Goal: Communication & Community: Answer question/provide support

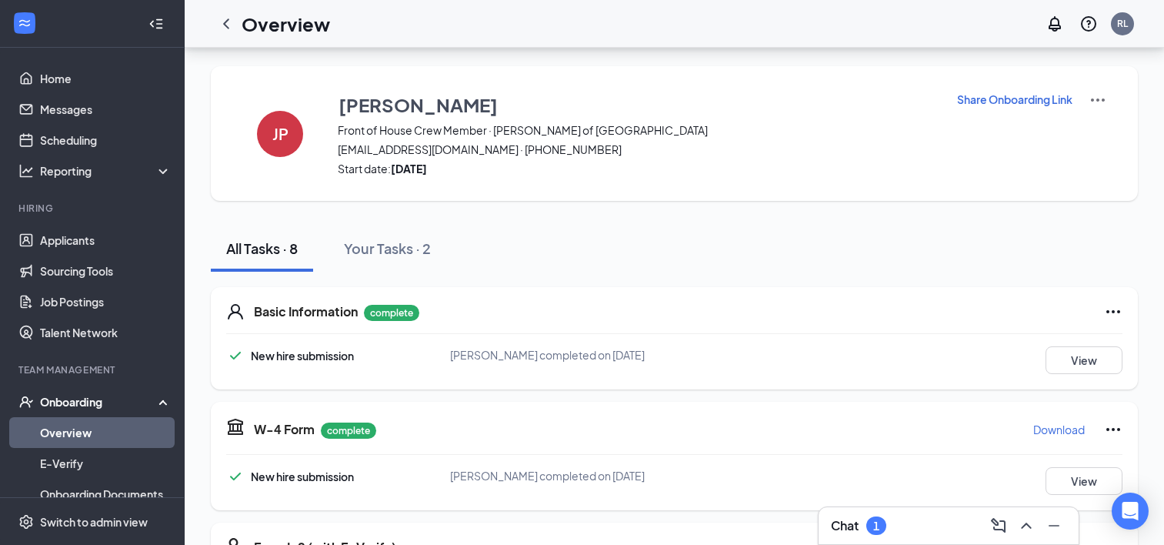
scroll to position [458, 0]
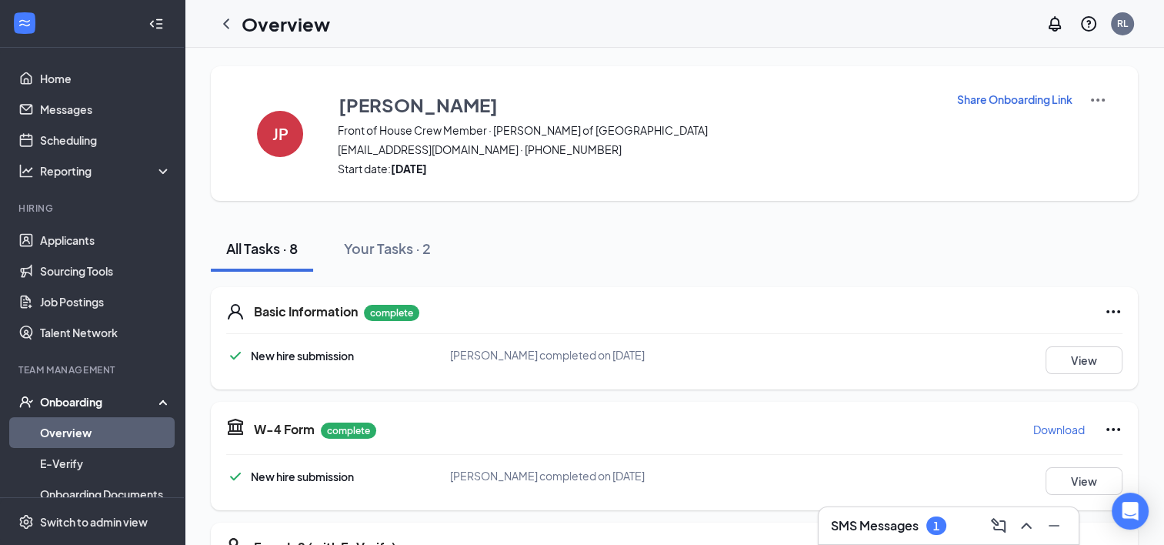
click at [851, 520] on h3 "SMS Messages" at bounding box center [875, 525] width 88 height 17
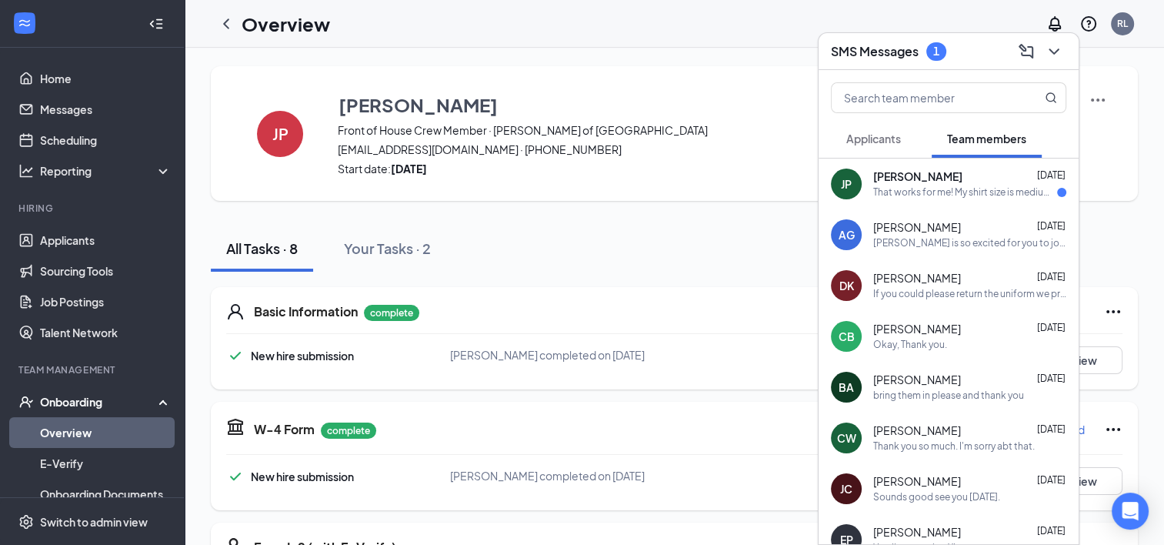
click at [964, 178] on div "Jayla Pekny Sep 15" at bounding box center [969, 176] width 193 height 15
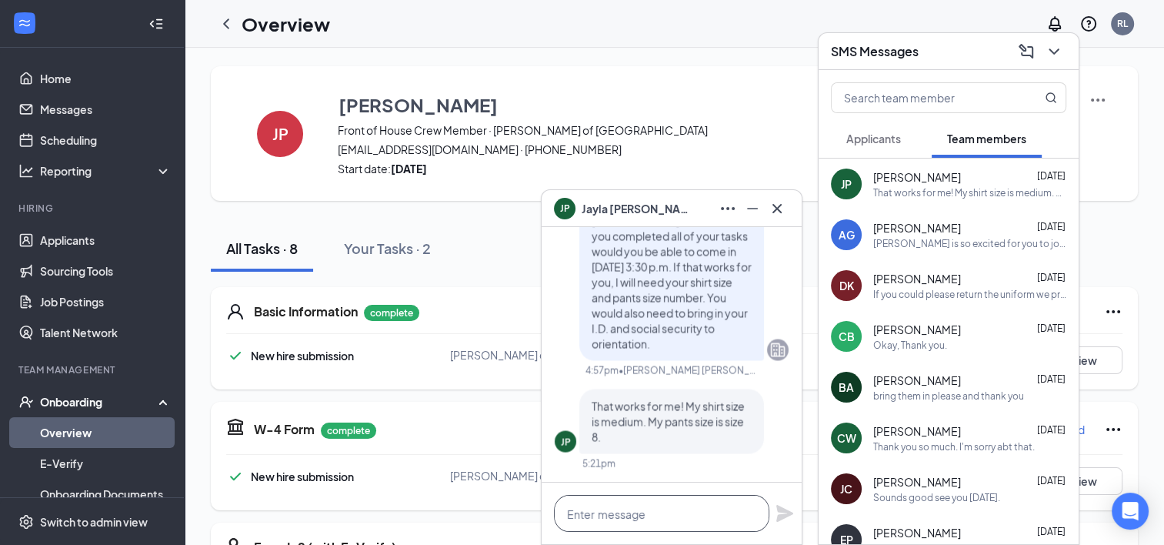
click at [633, 516] on textarea at bounding box center [661, 513] width 215 height 37
type textarea "Sounds good see you then!"
click at [782, 516] on icon "Plane" at bounding box center [784, 513] width 17 height 17
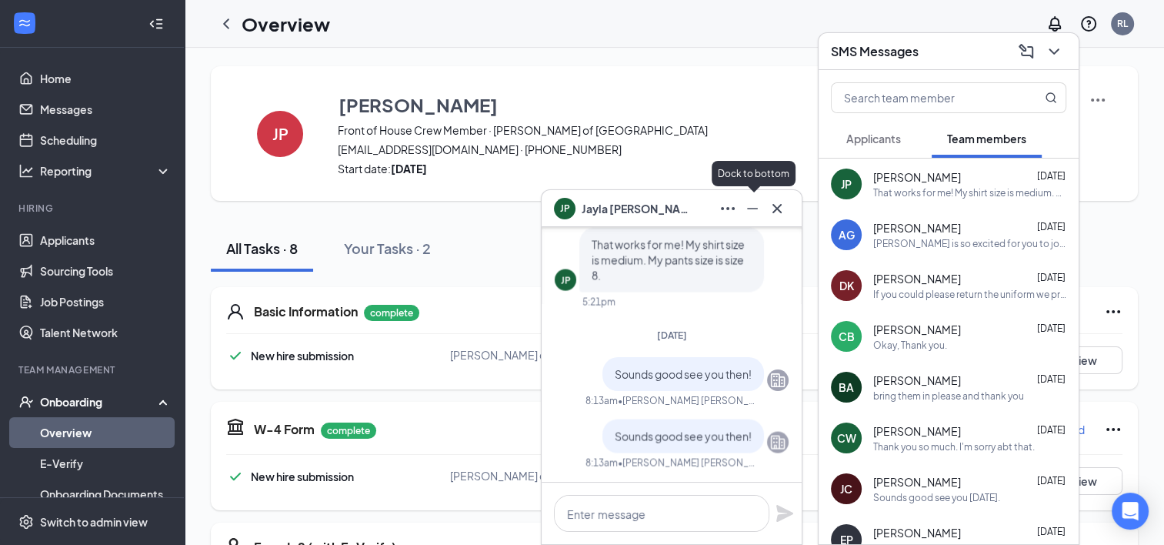
click at [745, 217] on icon "Minimize" at bounding box center [752, 208] width 18 height 18
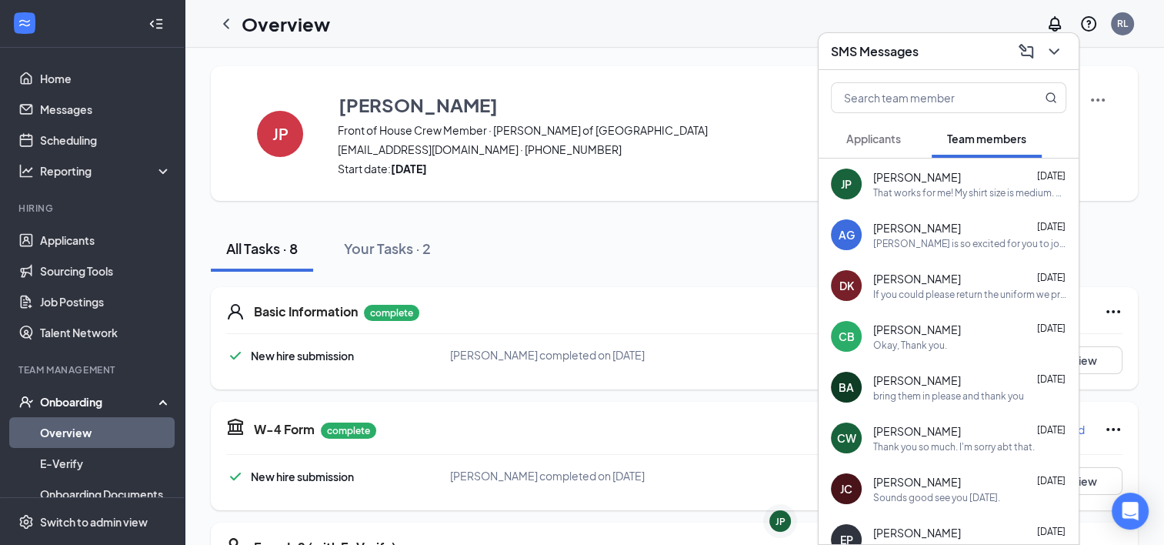
click at [879, 139] on span "Applicants" at bounding box center [873, 139] width 55 height 14
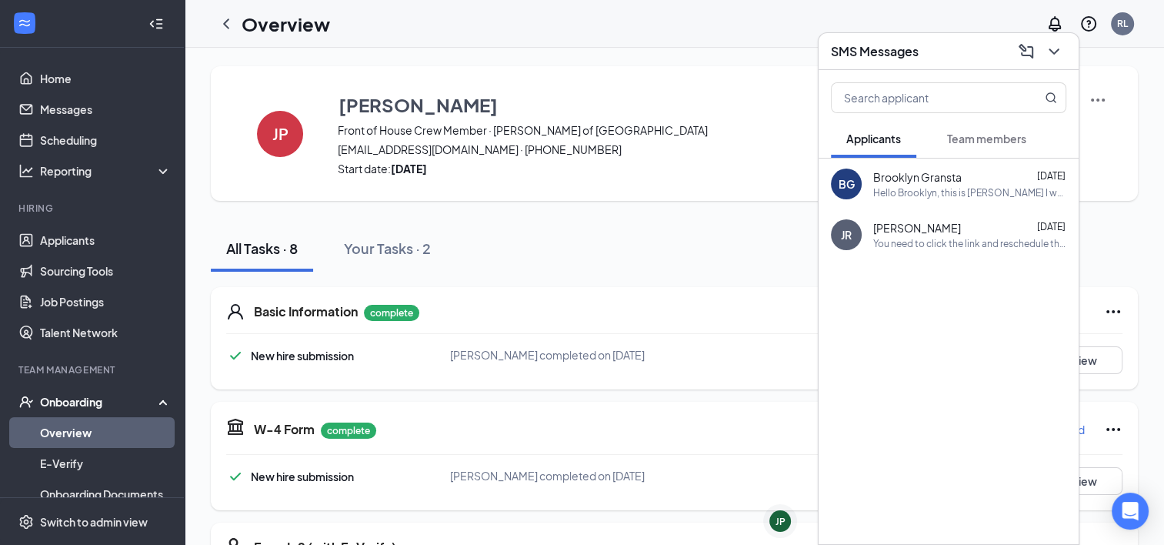
click at [955, 182] on span "Brooklyn Gransta" at bounding box center [917, 176] width 88 height 15
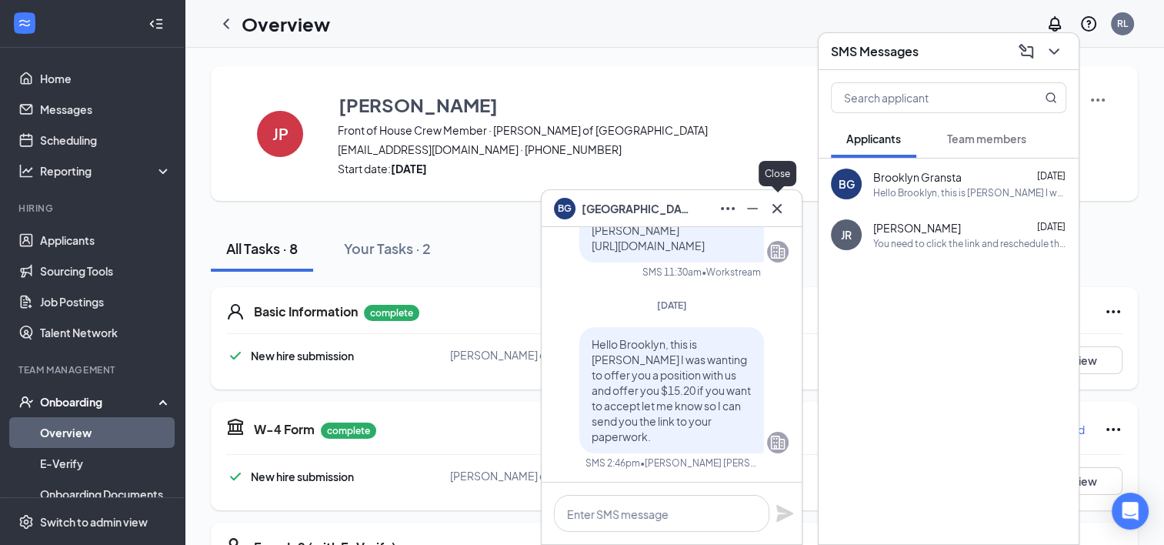
click at [778, 207] on icon "Cross" at bounding box center [776, 207] width 9 height 9
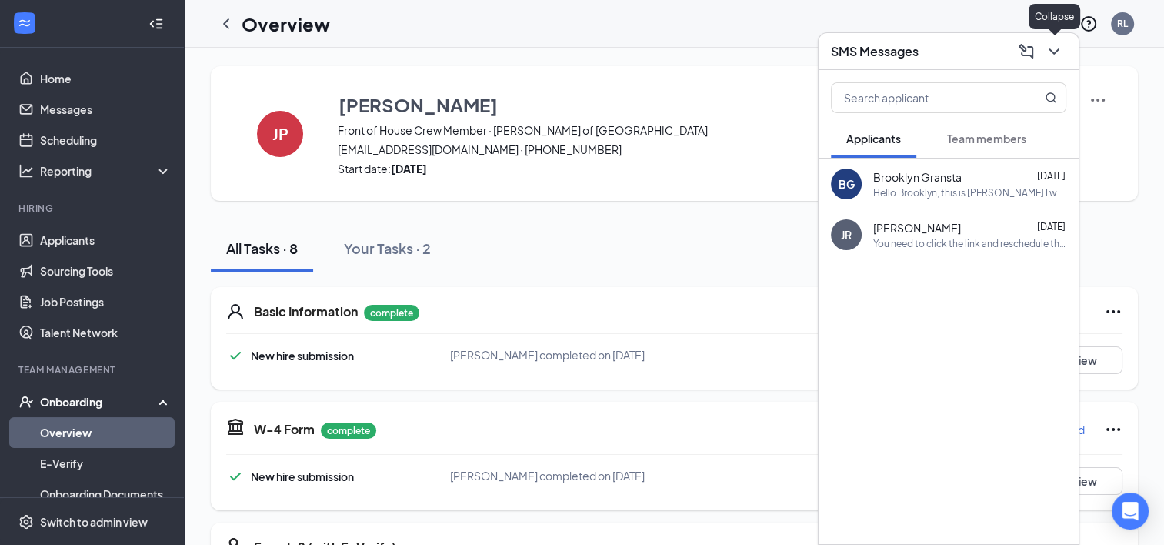
click at [1055, 54] on icon "ChevronDown" at bounding box center [1054, 51] width 18 height 18
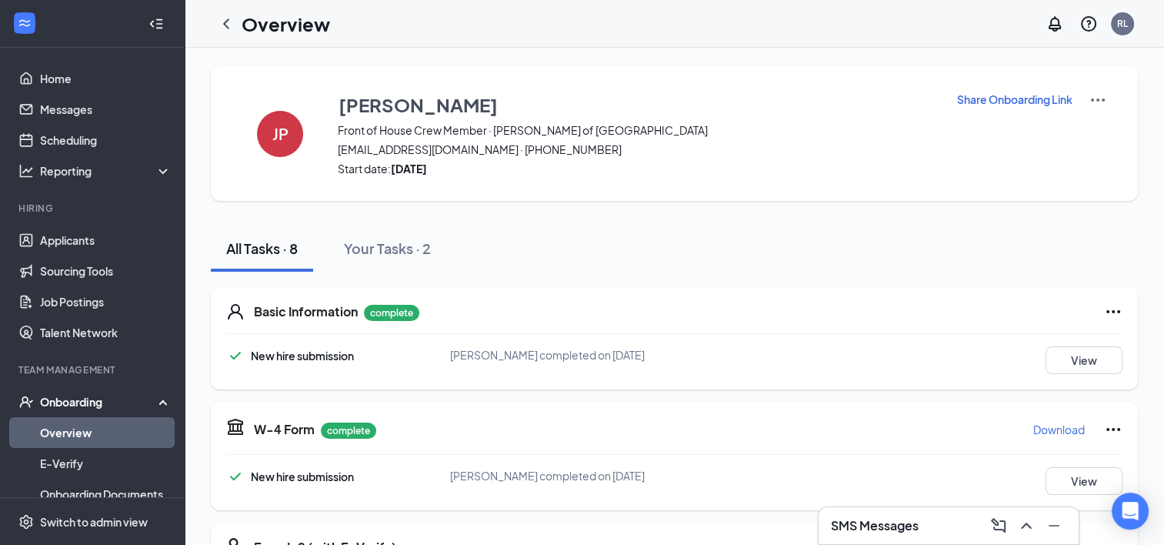
click at [77, 61] on ul "Home Messages Scheduling Reporting Hiring Applicants Sourcing Tools Job Posting…" at bounding box center [92, 378] width 184 height 660
click at [75, 240] on link "Applicants" at bounding box center [106, 240] width 132 height 31
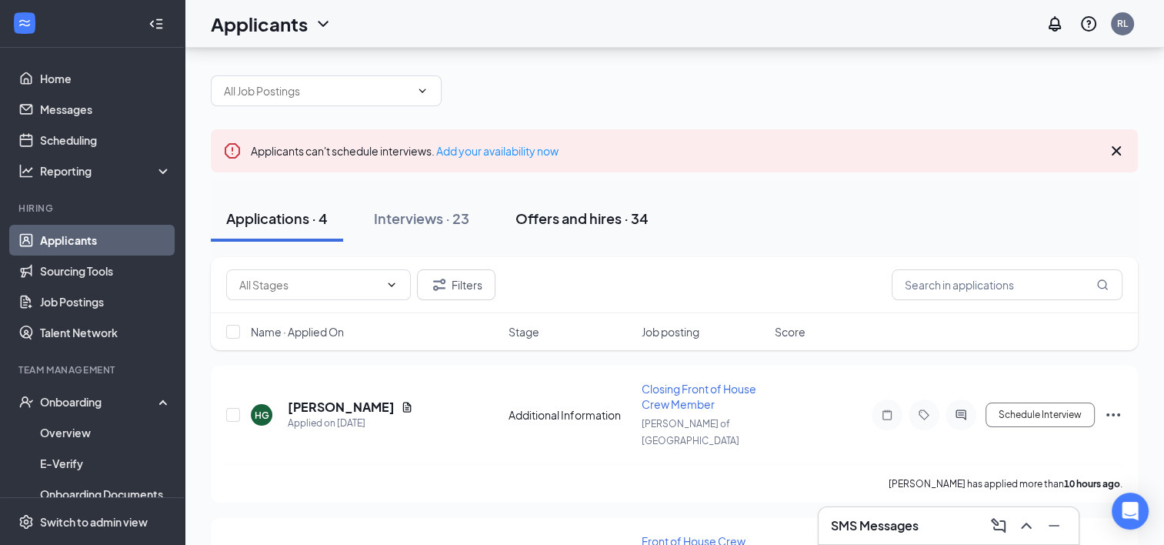
scroll to position [2, 0]
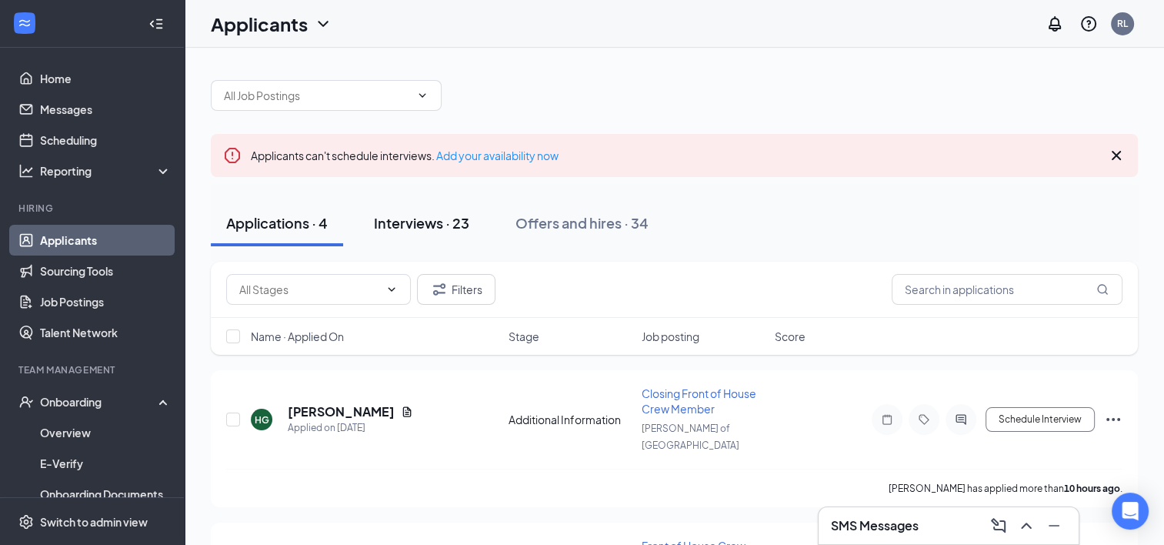
click at [415, 241] on button "Interviews · 23" at bounding box center [421, 223] width 126 height 46
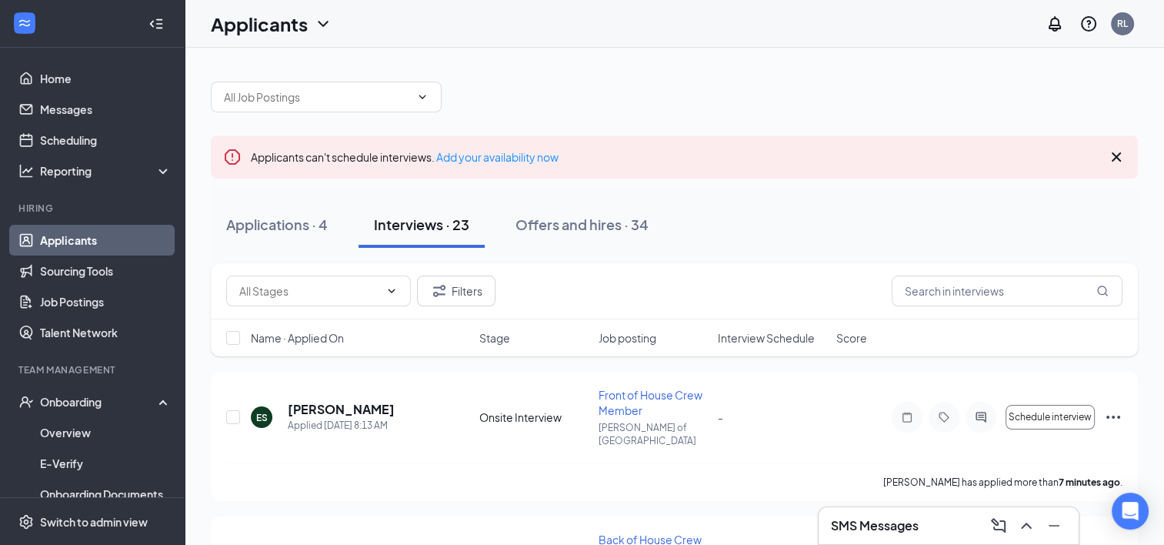
click at [808, 348] on div "Name · Applied On Stage Job posting Interview Schedule Score" at bounding box center [674, 337] width 927 height 37
click at [806, 336] on span "Interview Schedule" at bounding box center [765, 337] width 97 height 15
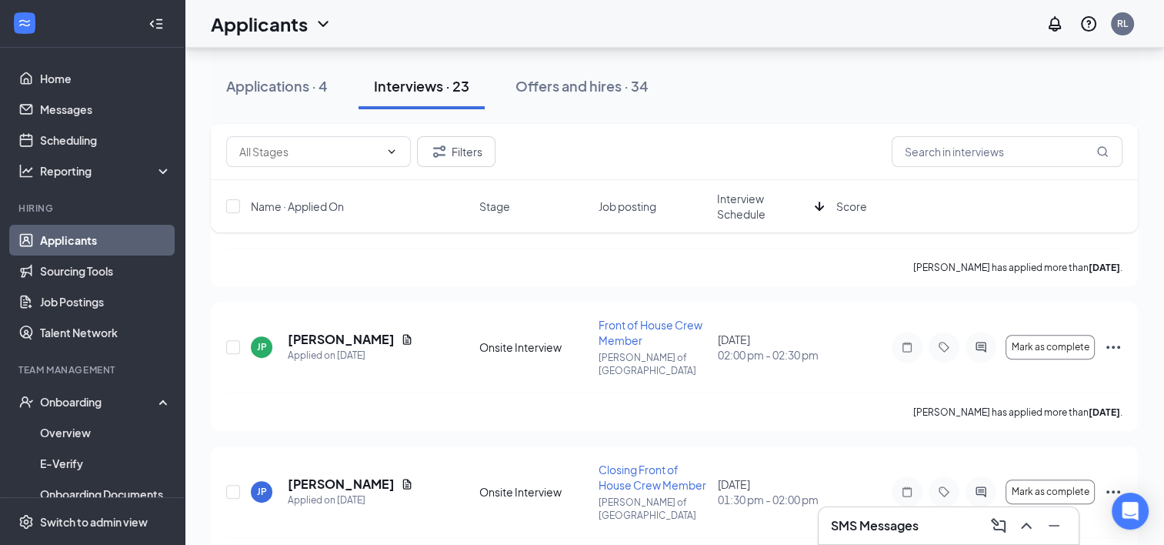
scroll to position [575, 0]
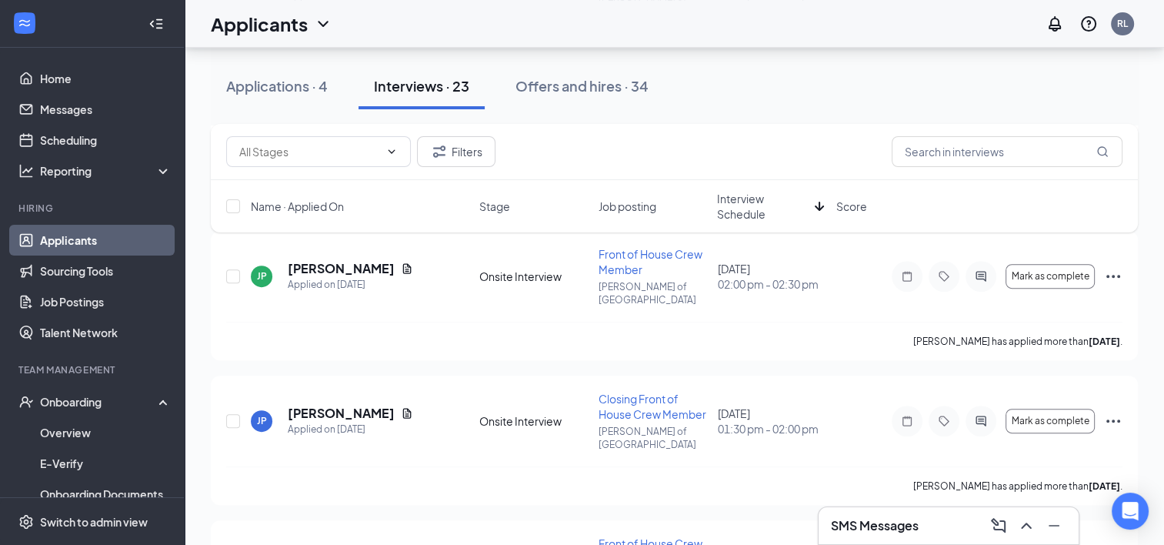
click at [815, 210] on icon "ArrowDown" at bounding box center [819, 206] width 18 height 18
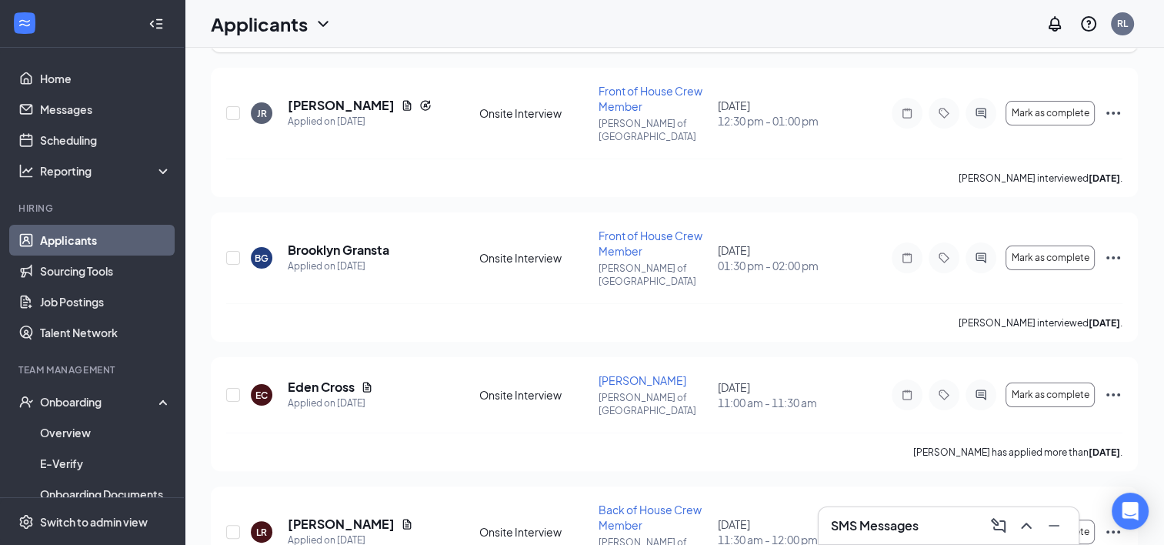
scroll to position [0, 0]
